Goal: Check status: Check status

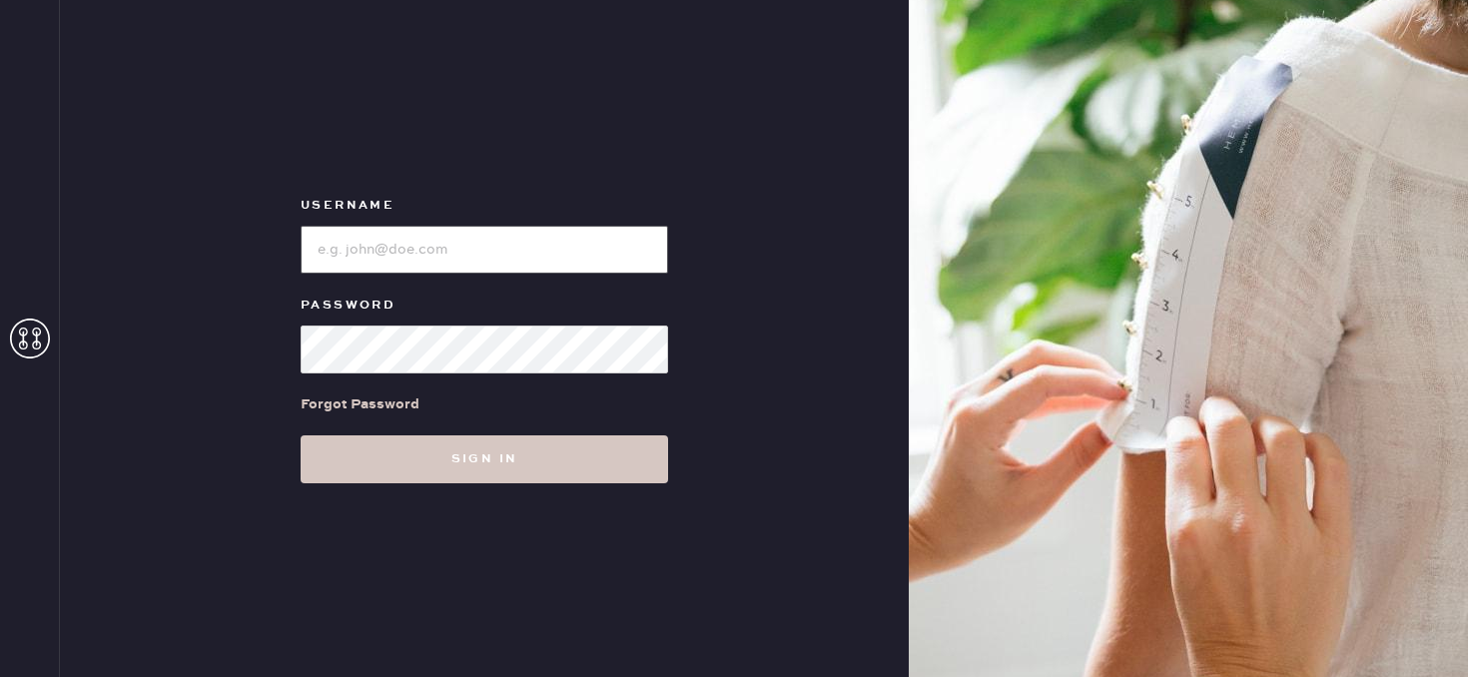
click at [590, 263] on input "loginName" at bounding box center [485, 250] width 368 height 48
type input "jamieeng1992@gmail.com"
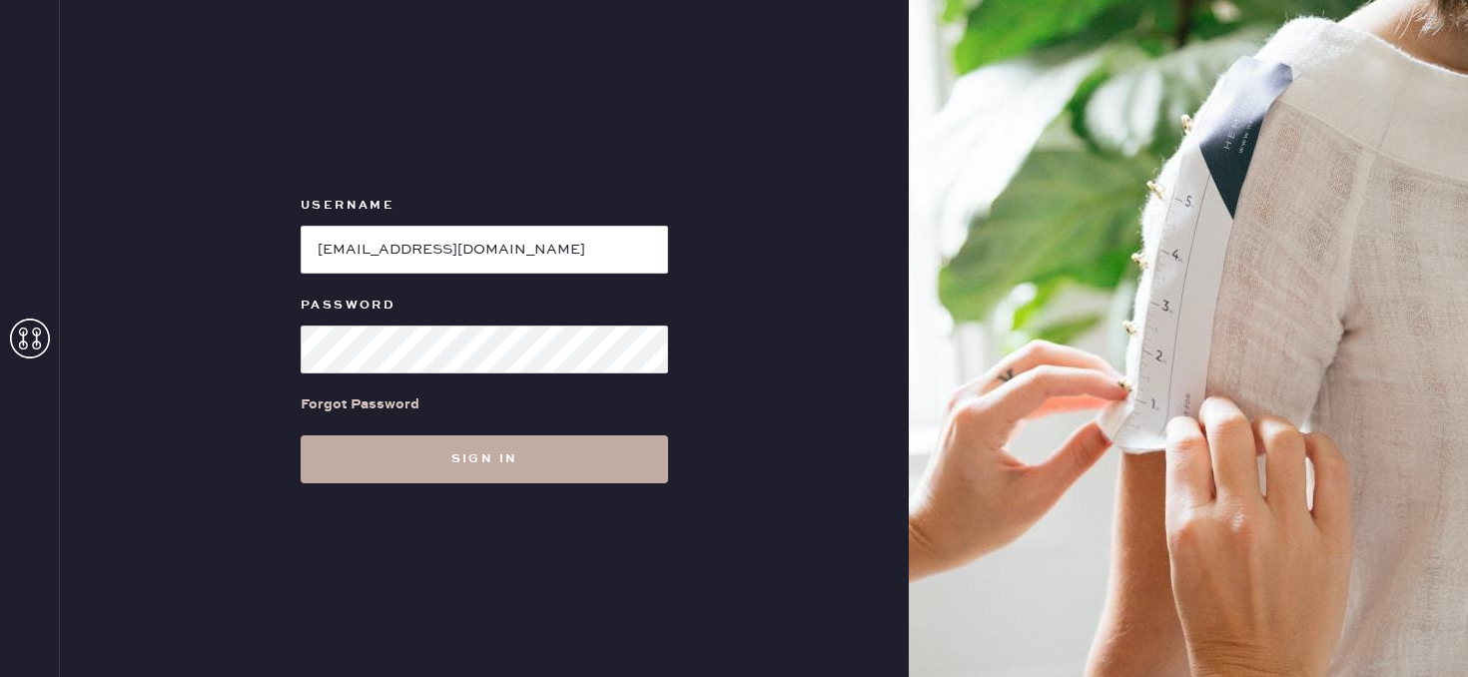
click at [520, 456] on button "Sign in" at bounding box center [485, 460] width 368 height 48
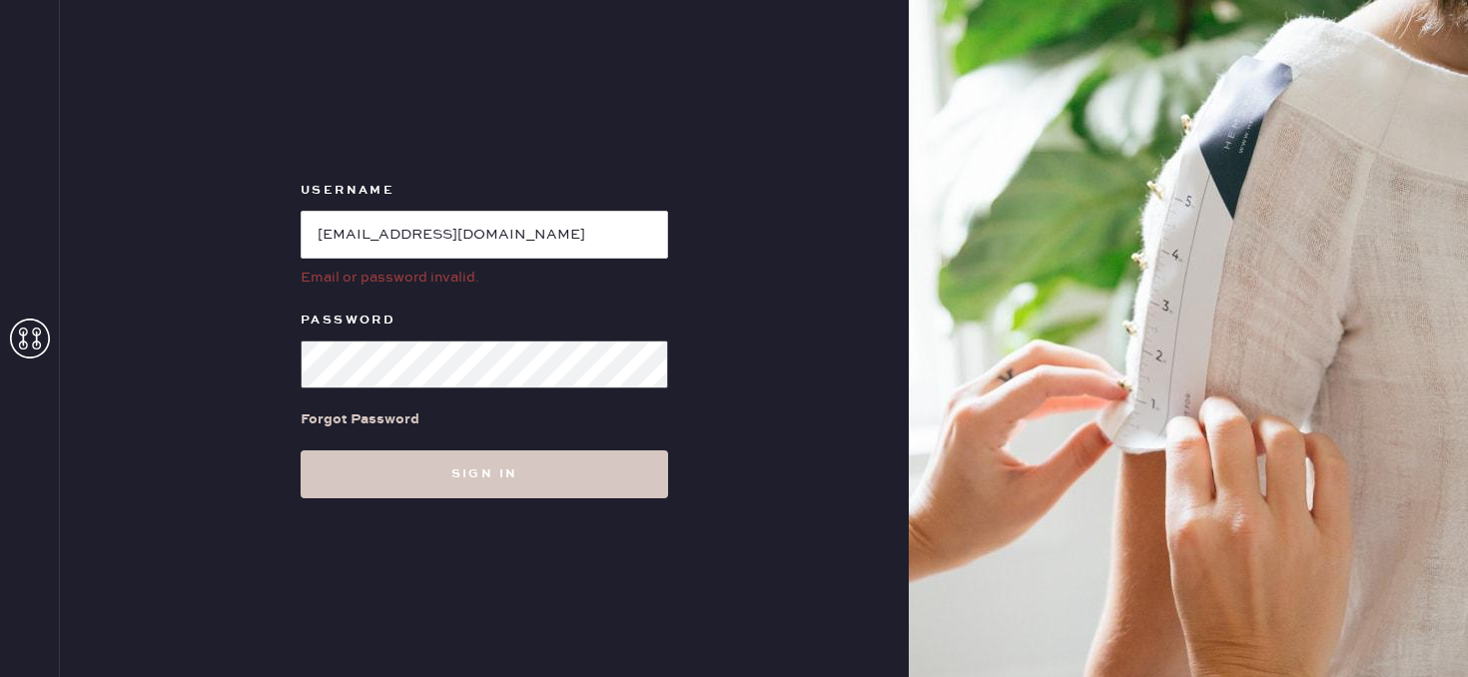
click at [301, 451] on button "Sign in" at bounding box center [485, 475] width 368 height 48
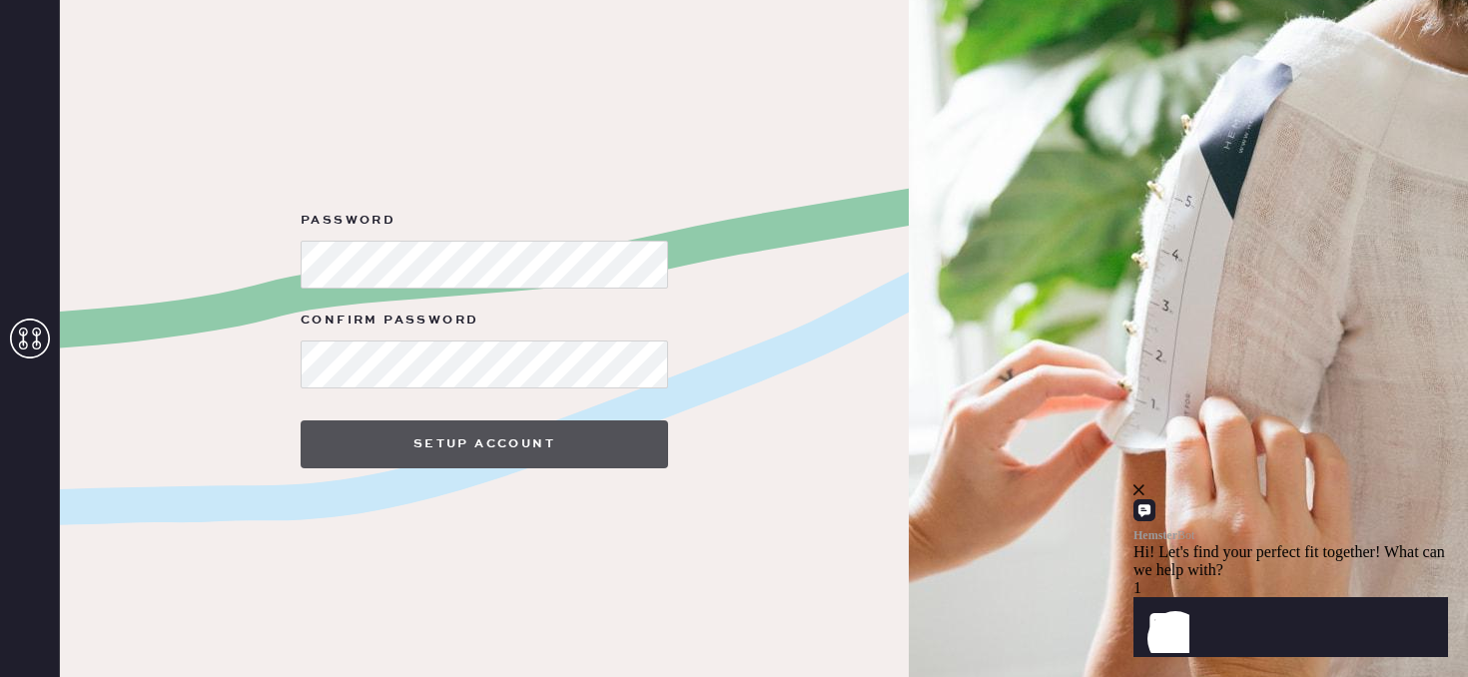
click at [498, 462] on button "Setup Account" at bounding box center [485, 445] width 368 height 48
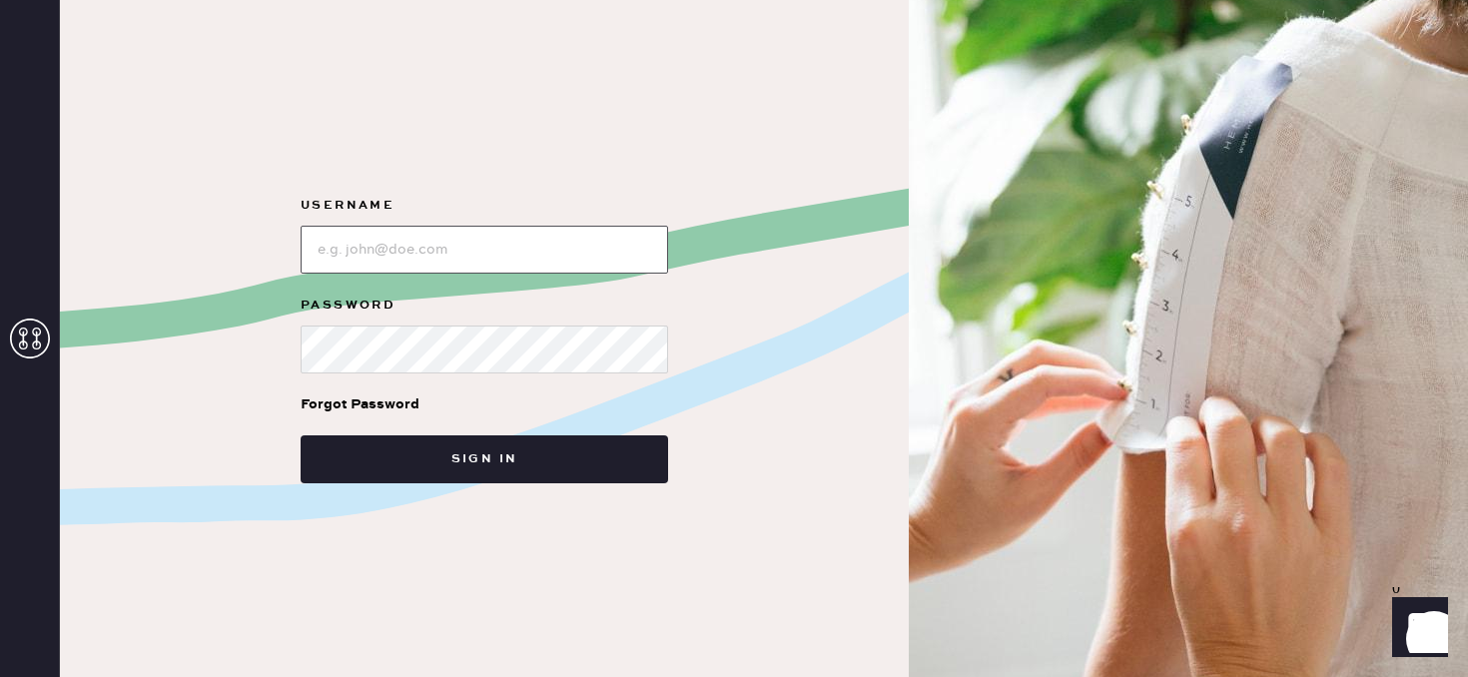
click at [508, 237] on input "loginName" at bounding box center [485, 250] width 368 height 48
type input "jamieeng1992@gmail.com"
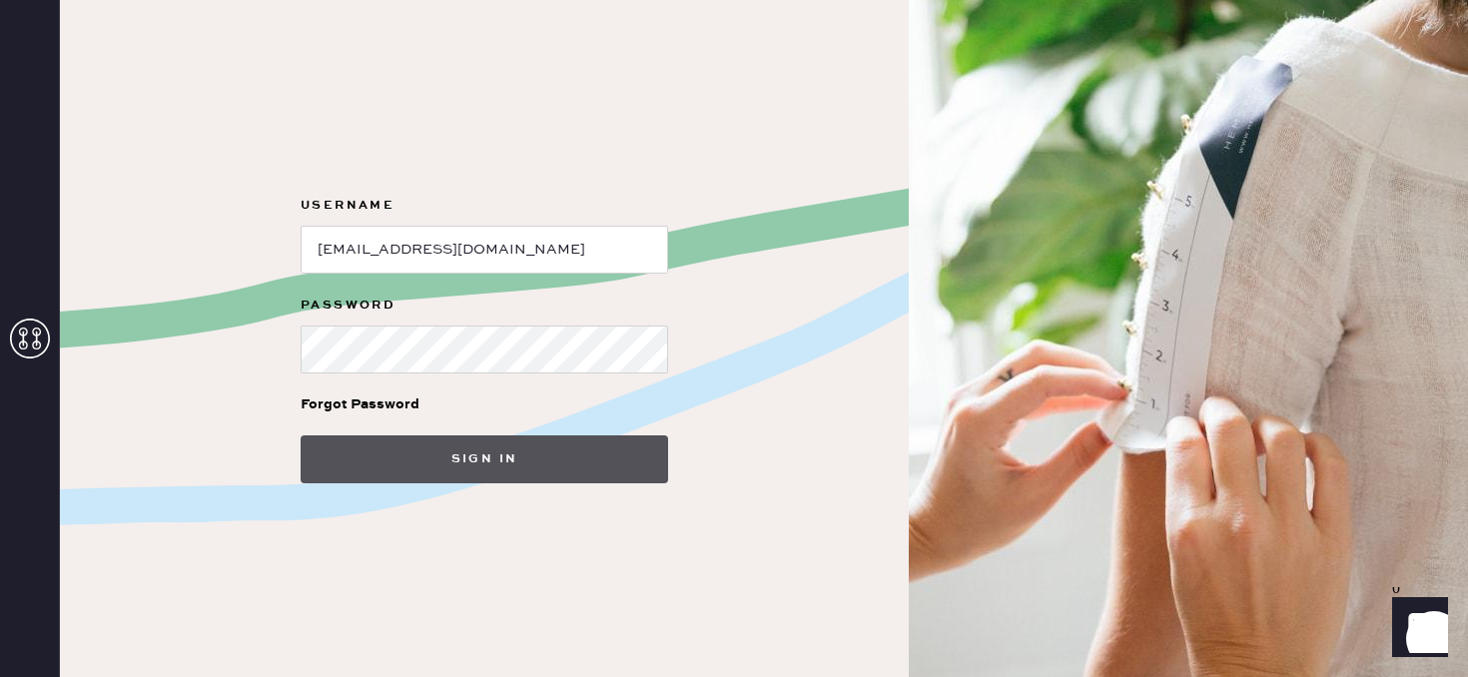
click at [489, 456] on button "Sign in" at bounding box center [485, 460] width 368 height 48
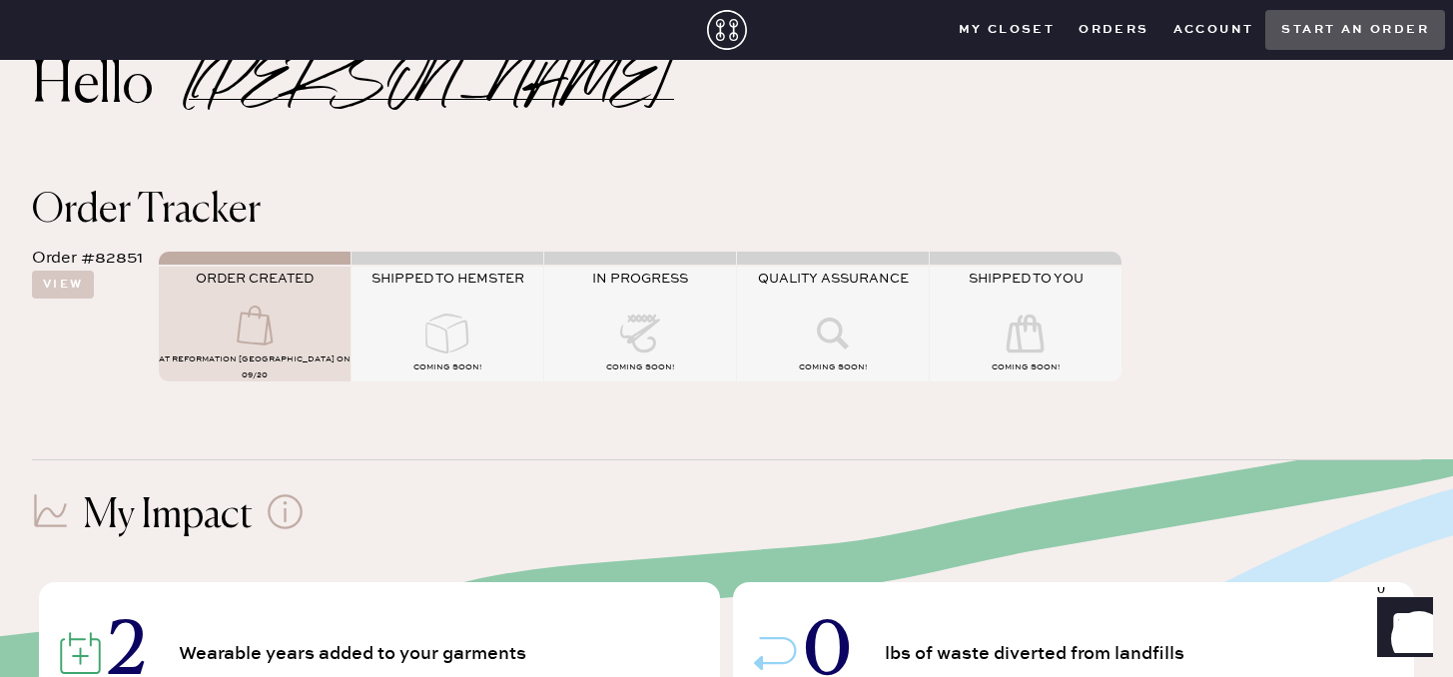
scroll to position [165, 0]
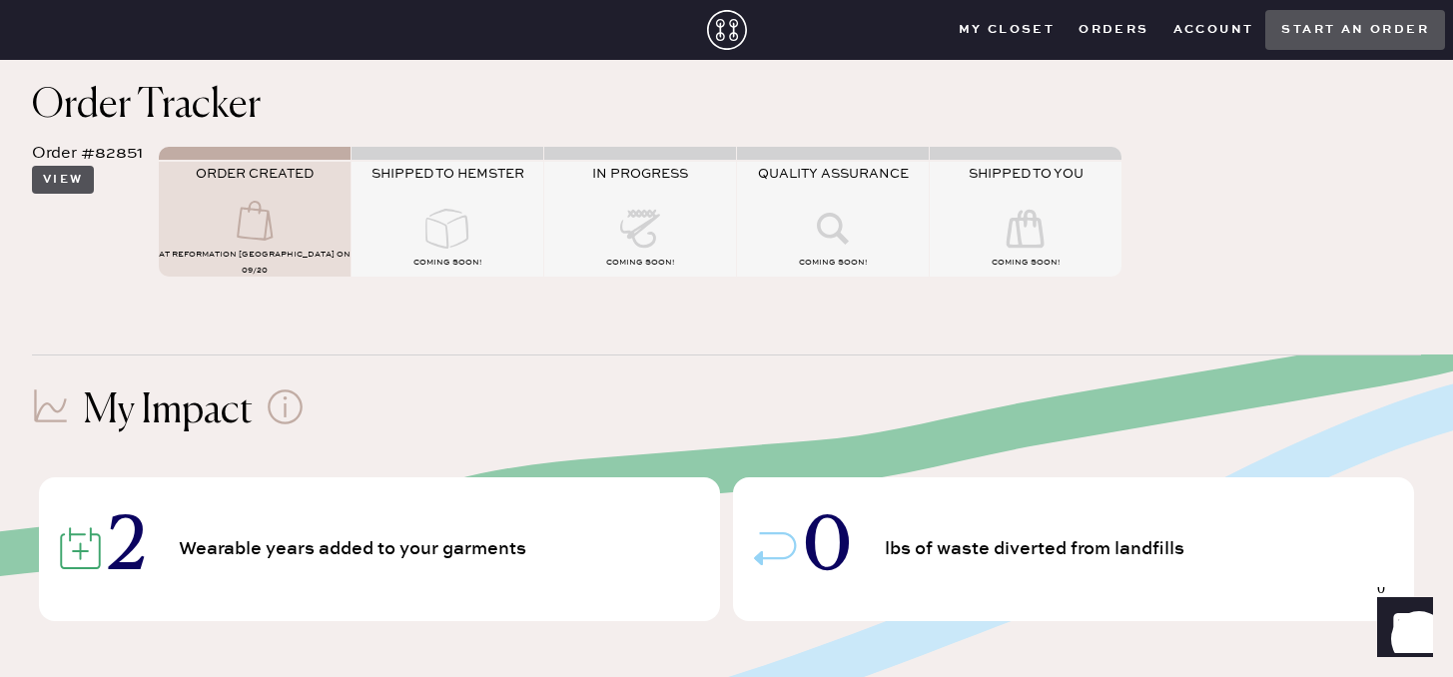
click at [89, 185] on button "View" at bounding box center [63, 180] width 62 height 28
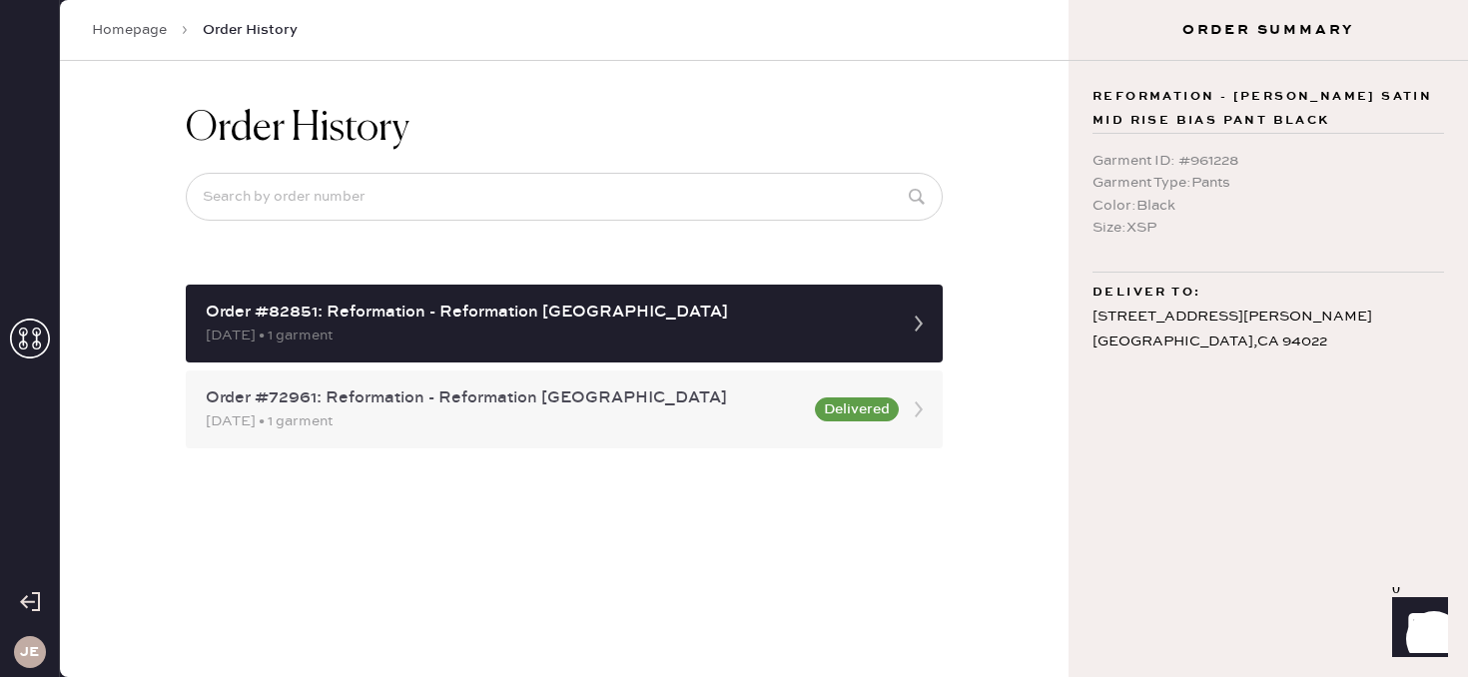
click at [501, 426] on div "11/18/2024 • 1 garment" at bounding box center [504, 422] width 597 height 22
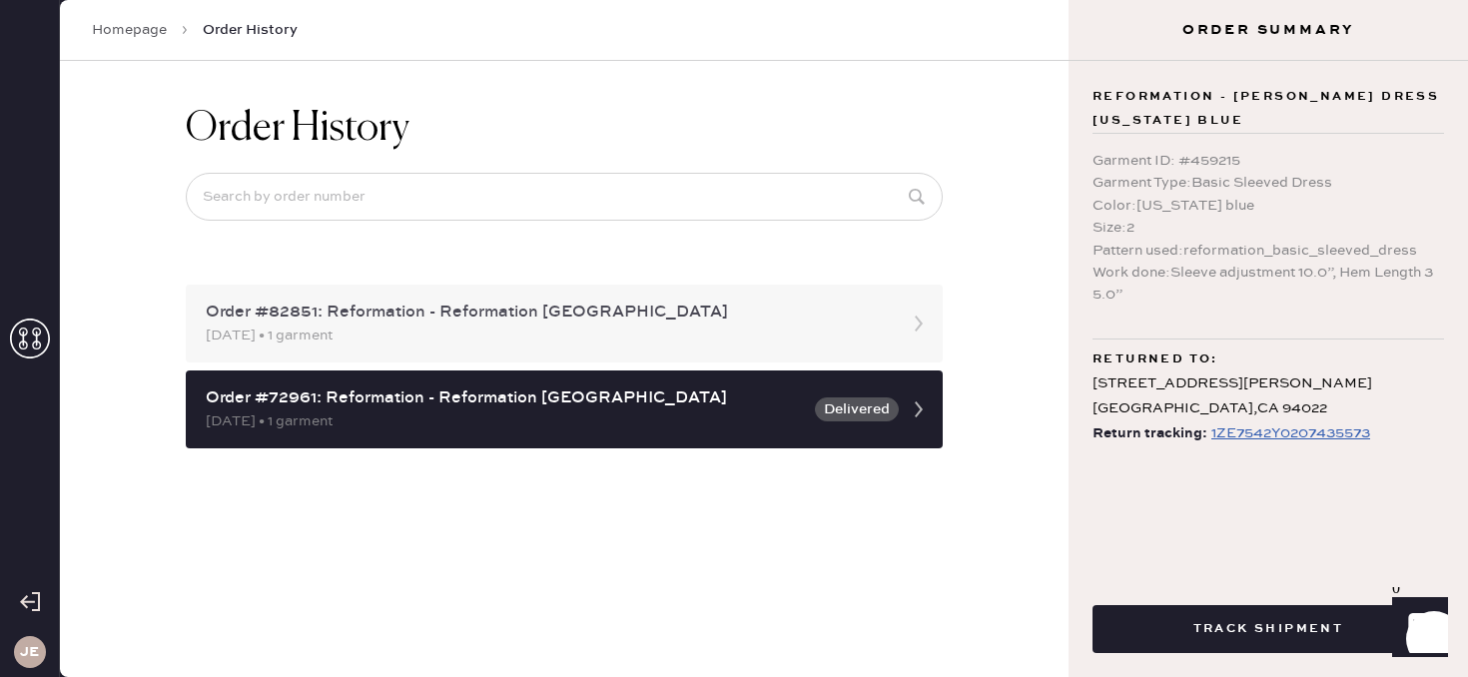
click at [513, 330] on div "09/20/2025 • 1 garment" at bounding box center [546, 336] width 681 height 22
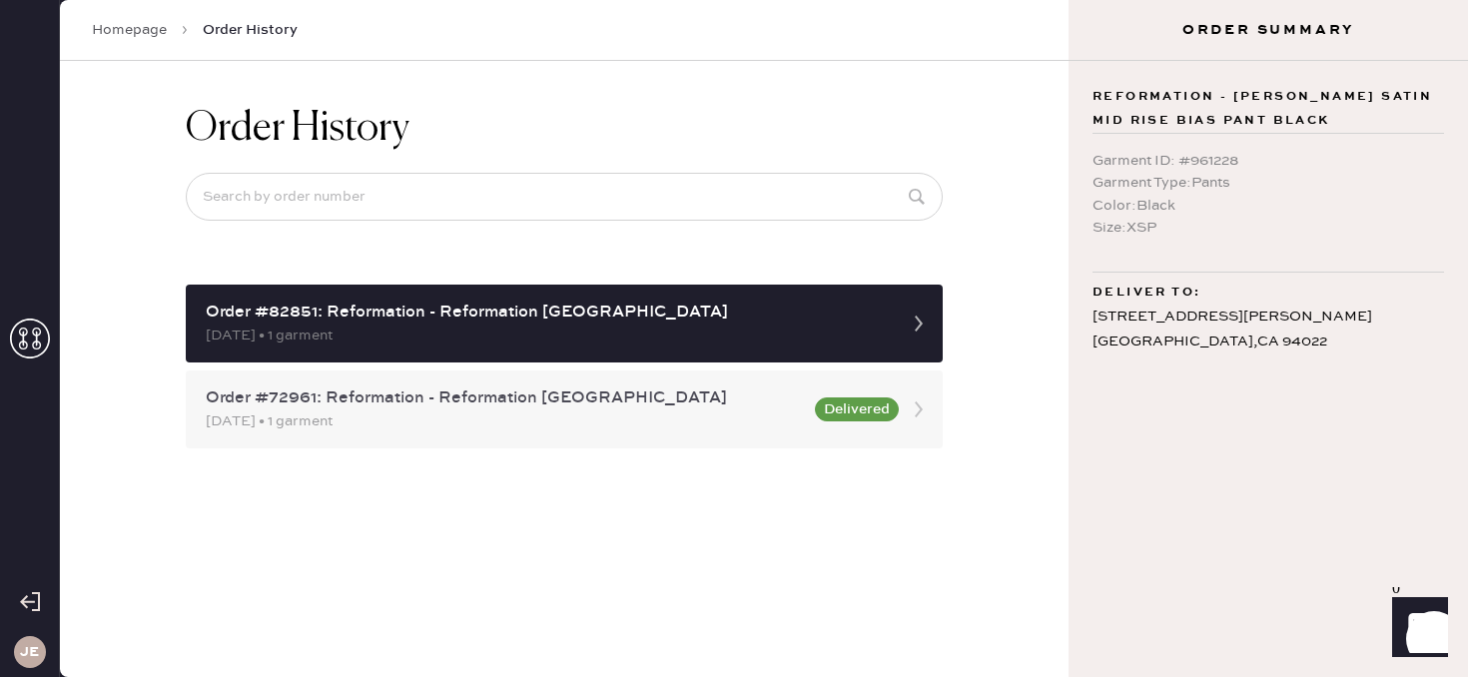
click at [492, 413] on div "11/18/2024 • 1 garment" at bounding box center [504, 422] width 597 height 22
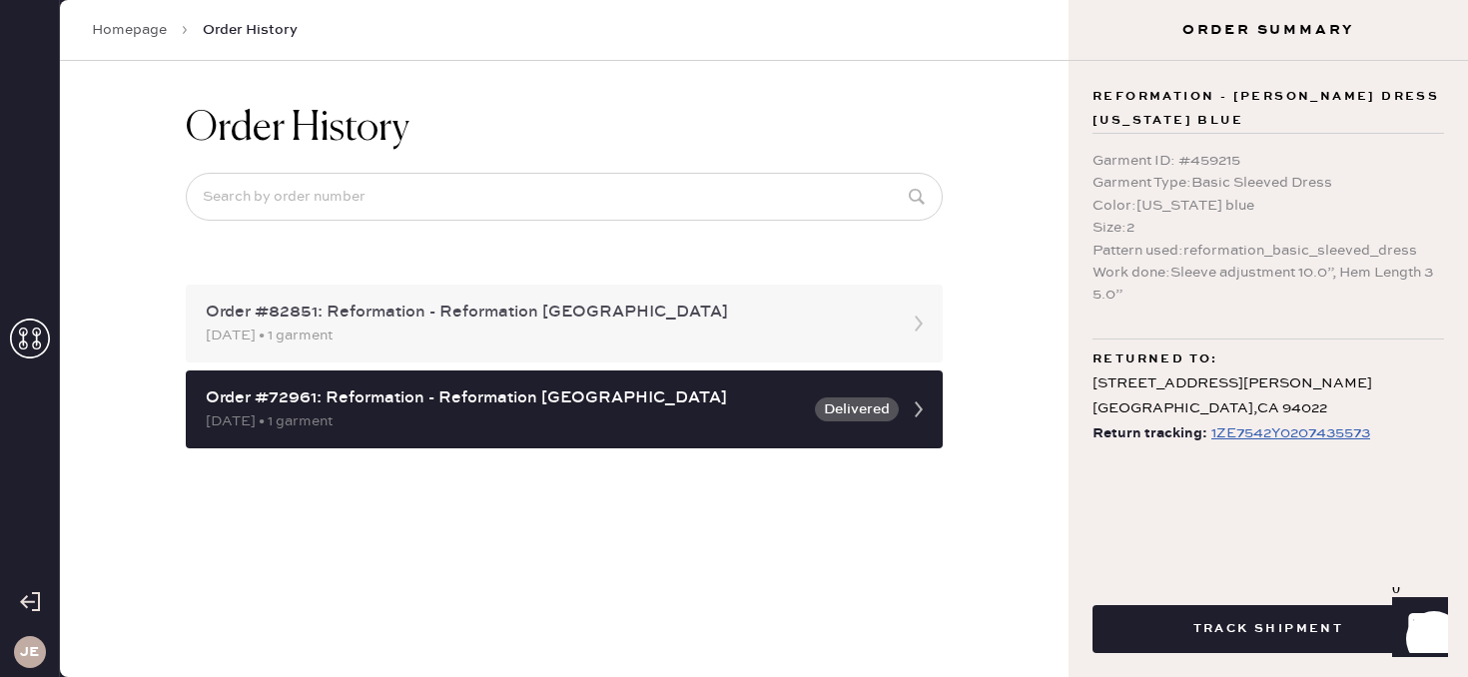
click at [494, 323] on div "Order #82851: Reformation - Reformation Palo Alto" at bounding box center [546, 313] width 681 height 24
